Goal: Entertainment & Leisure: Consume media (video, audio)

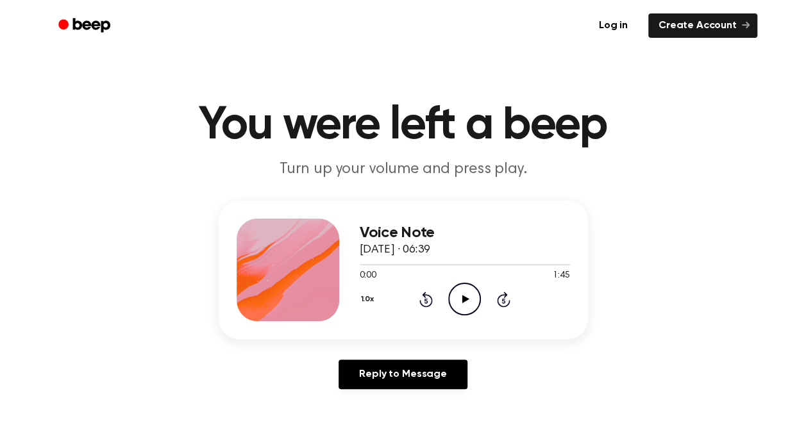
click at [459, 298] on icon "Play Audio" at bounding box center [464, 299] width 33 height 33
drag, startPoint x: 389, startPoint y: 265, endPoint x: 350, endPoint y: 259, distance: 39.6
click at [350, 259] on div "Voice Note [DATE] · 06:39 0:15 1:45 Your browser does not support the [object O…" at bounding box center [404, 270] width 370 height 139
click at [427, 300] on icon "Rewind 5 seconds" at bounding box center [426, 299] width 14 height 17
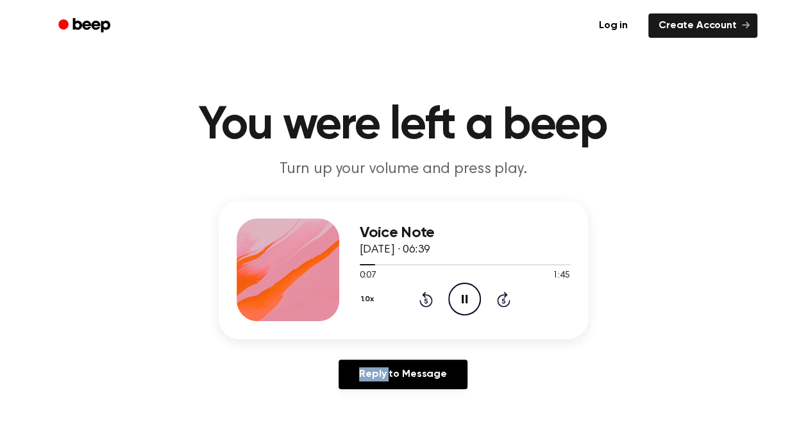
click at [427, 300] on icon "Rewind 5 seconds" at bounding box center [426, 299] width 14 height 17
